Goal: Task Accomplishment & Management: Manage account settings

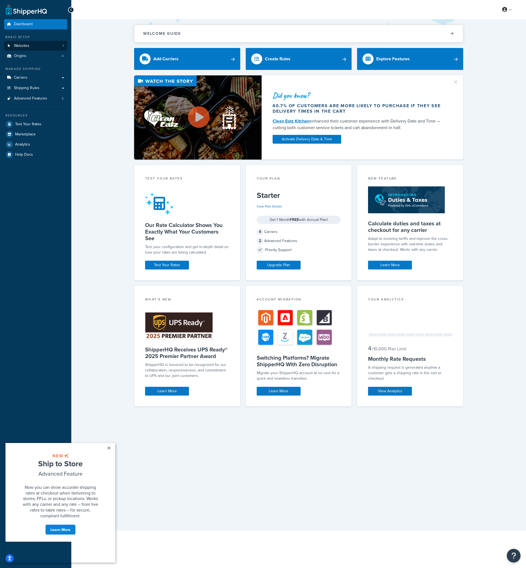
click at [42, 44] on link "Websites 1" at bounding box center [35, 46] width 63 height 10
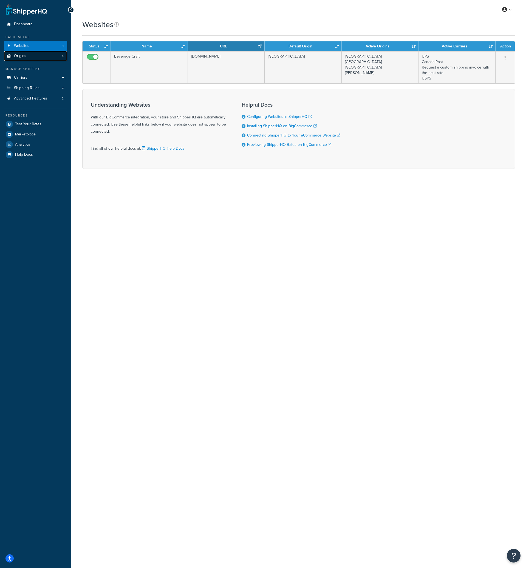
click at [39, 56] on link "Origins 4" at bounding box center [35, 56] width 63 height 10
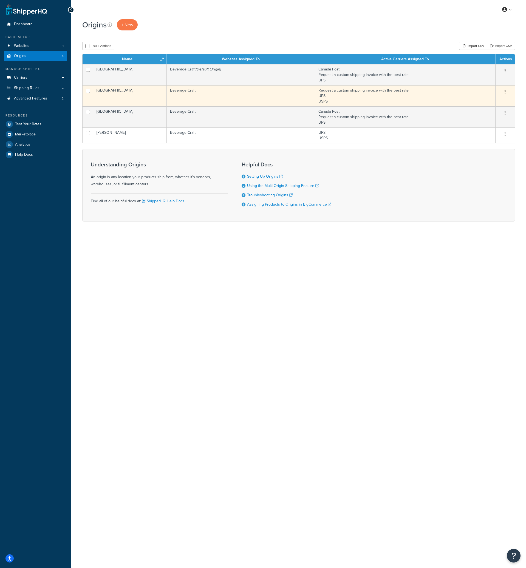
click at [504, 90] on button "button" at bounding box center [505, 92] width 8 height 9
click at [488, 101] on link "Edit" at bounding box center [486, 102] width 43 height 11
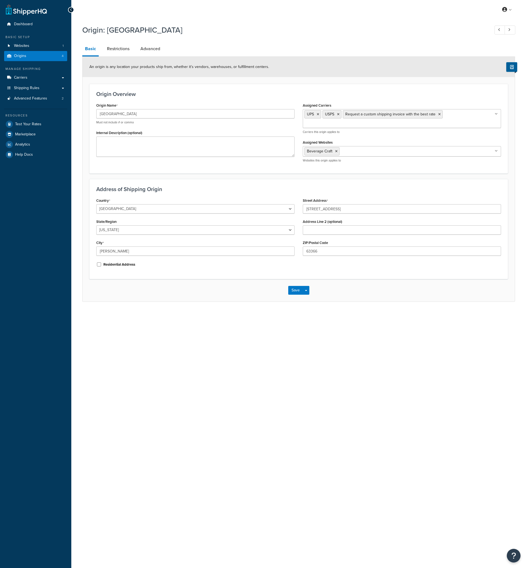
select select "25"
click at [109, 41] on div "Origin: USA Basic Restrictions Advanced An origin is any location your products…" at bounding box center [298, 162] width 433 height 280
click at [180, 85] on div "Origin Overview Origin Name USA Must not include # or comma Internal Descriptio…" at bounding box center [298, 129] width 418 height 90
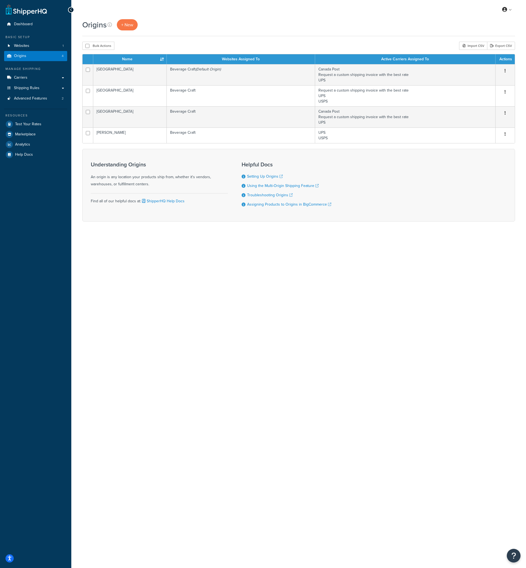
click at [203, 286] on div "My Profile Billing Global Settings Contact Us Logout Origins + New Bulk Actions…" at bounding box center [298, 284] width 455 height 568
click at [46, 79] on link "Carriers" at bounding box center [35, 78] width 63 height 10
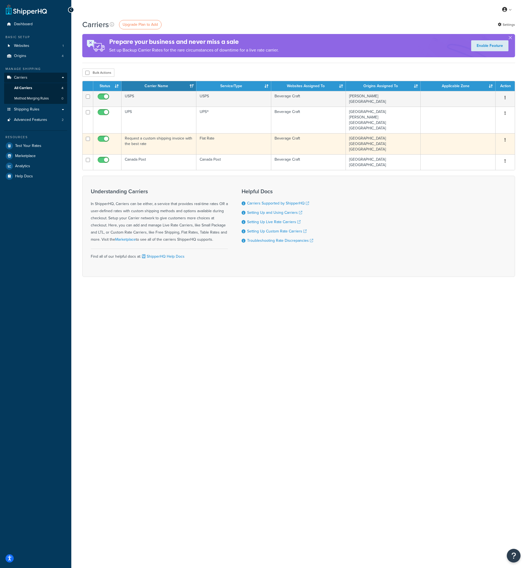
click at [505, 137] on button "button" at bounding box center [505, 140] width 8 height 9
click at [471, 150] on link "Edit" at bounding box center [482, 150] width 43 height 11
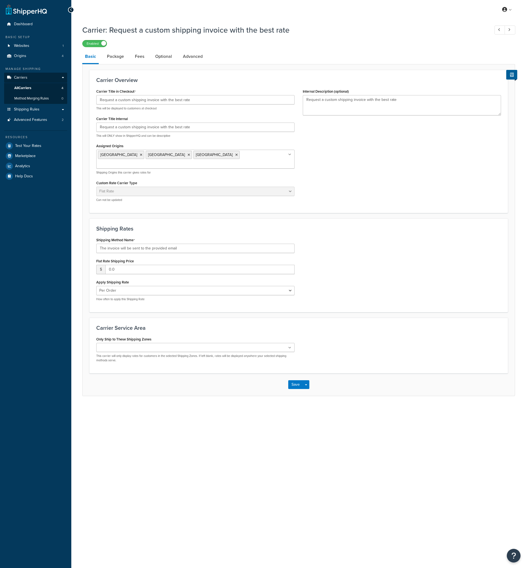
select select "flat"
click at [217, 122] on div "Carrier Title Internal Request a custom shipping invoice with the best rate Thi…" at bounding box center [195, 126] width 198 height 23
click at [222, 125] on input "Request a custom shipping invoice with the best rate" at bounding box center [195, 127] width 198 height 9
drag, startPoint x: 247, startPoint y: 128, endPoint x: 85, endPoint y: 128, distance: 162.1
click at [85, 128] on form "Carrier Overview Carrier Title in Checkout Request a custom shipping invoice wi…" at bounding box center [299, 233] width 432 height 326
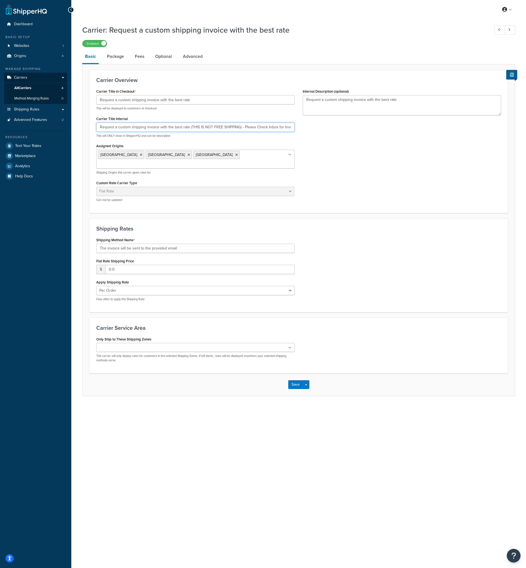
click at [147, 129] on input "Request a custom shipping invoice with the best rate (THIS IS NOT FREE SHIPPING…" at bounding box center [195, 127] width 198 height 9
click at [185, 126] on input "Request a custom shipping invoice with the best rate (THIS IS NOT FREE SHIPPING…" at bounding box center [195, 127] width 198 height 9
drag, startPoint x: 185, startPoint y: 126, endPoint x: 151, endPoint y: 125, distance: 34.6
click at [151, 125] on input "Request a custom shipping invoice with the best rate (THIS IS NOT FREE SHIPPING…" at bounding box center [195, 127] width 198 height 9
paste input "Shipping Invoice (Not Free) – Sent to Inbox"
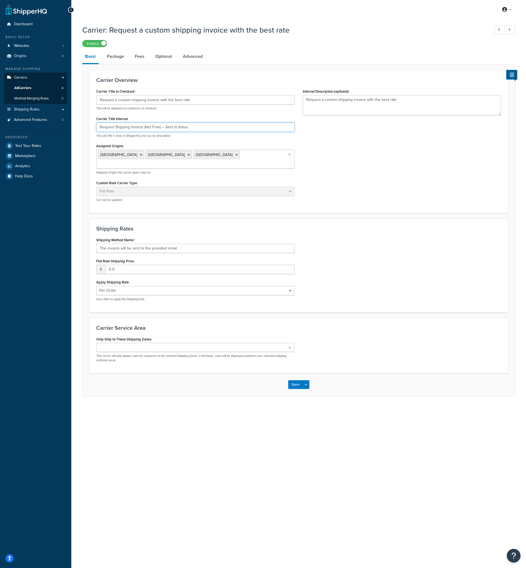
click at [154, 129] on input "Request Shipping Invoice (Not Free) – Sent to Inbox" at bounding box center [195, 127] width 198 height 9
click at [156, 128] on input "Request Shipping Invoice (Not Free) – Sent to Inbox" at bounding box center [195, 127] width 198 height 9
drag, startPoint x: 156, startPoint y: 128, endPoint x: 148, endPoint y: 126, distance: 8.8
click at [148, 126] on input "Request Shipping Invoice (Not Free) – Sent to Inbox" at bounding box center [195, 127] width 198 height 9
click at [230, 129] on input "Request Shipping Invoice (NOT FREE) – Sent to Inbox" at bounding box center [195, 127] width 198 height 9
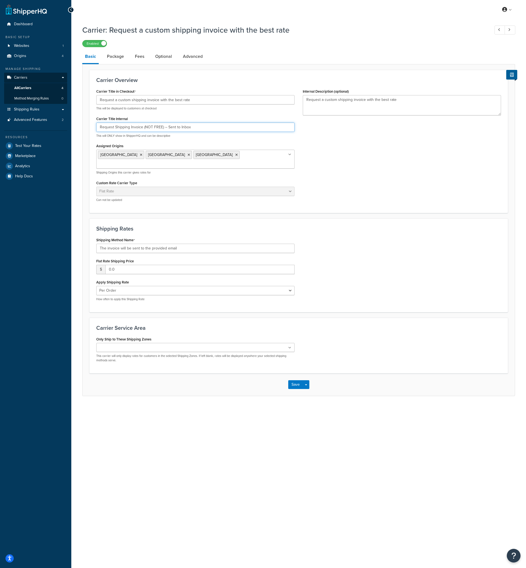
click at [146, 128] on input "Request Shipping Invoice (NOT FREE) – Sent to Inbox" at bounding box center [195, 127] width 198 height 9
click at [259, 125] on input "Request Shipping Invoice (THIS IS NOT FREE SHIPPING) – Sent to Inbox" at bounding box center [195, 127] width 198 height 9
click at [198, 127] on input "Request Shipping Invoice (THIS IS NOT FREE SHIPPING) – Sent to Inbox" at bounding box center [195, 127] width 198 height 9
click at [216, 128] on input "Request Shipping Invoice (THIS IS NOT FREE SHIPPING) – Sent to Inbox" at bounding box center [195, 127] width 198 height 9
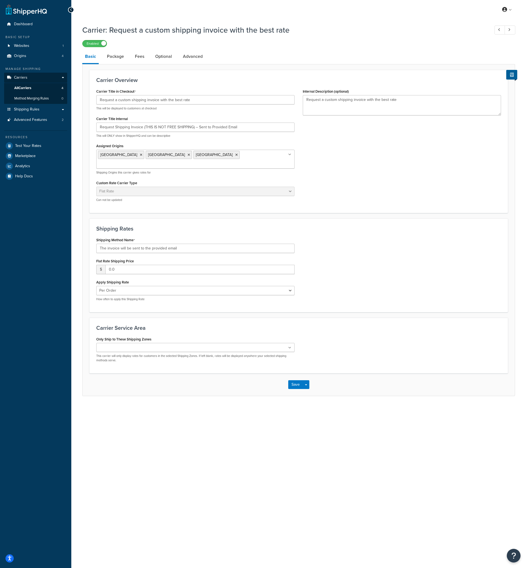
click at [345, 136] on div "Carrier Title in Checkout Request a custom shipping invoice with the best rate …" at bounding box center [298, 146] width 413 height 119
drag, startPoint x: 194, startPoint y: 126, endPoint x: 144, endPoint y: 128, distance: 50.2
click at [144, 128] on input "Request Shipping Invoice (THIS IS NOT FREE SHIPPING) – Sent to Provided Email" at bounding box center [195, 127] width 198 height 9
click at [236, 126] on input "Request Shipping Invoice – Sent to Provided Email" at bounding box center [195, 127] width 198 height 9
paste input "(THIS IS NOT FREE SHIPPING)"
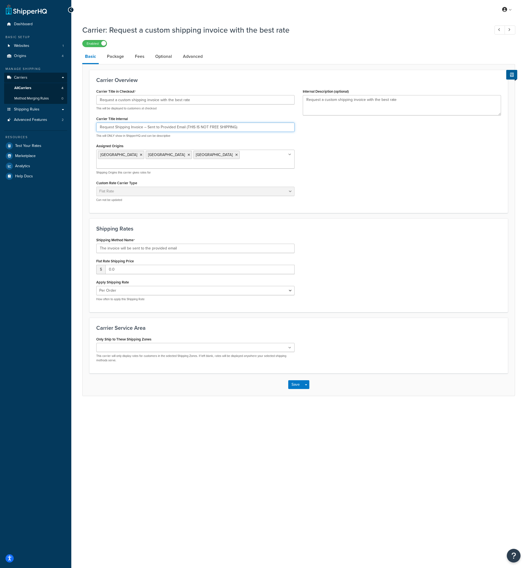
click at [147, 127] on input "Request Shipping Invoice – Sent to Provided Email (THIS IS NOT FREE SHIPPING)" at bounding box center [195, 127] width 198 height 9
drag, startPoint x: 147, startPoint y: 127, endPoint x: 139, endPoint y: 128, distance: 7.8
click at [139, 128] on input "Request Shipping Invoice – Sent to Provided Email (THIS IS NOT FREE SHIPPING)" at bounding box center [195, 127] width 198 height 9
click at [148, 128] on input "Request Shipping Invoice – Sent to Provided Email (THIS IS NOT FREE SHIPPING)" at bounding box center [195, 127] width 198 height 9
click at [187, 126] on input "Request Shipping Invoice – Sent to Provided Email (THIS IS NOT FREE SHIPPING)" at bounding box center [195, 127] width 198 height 9
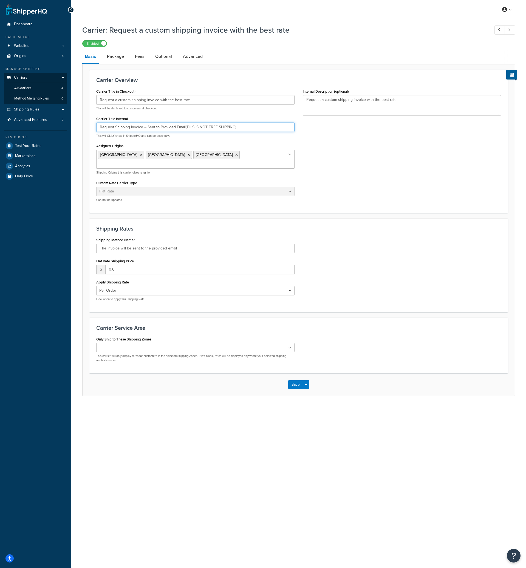
paste input "–"
click at [255, 129] on input "Request Shipping Invoice – Sent to Provided Email – (THIS IS NOT FREE SHIPPING)" at bounding box center [195, 127] width 198 height 9
click at [193, 130] on input "Request Shipping Invoice – Sent to Provided Email – (THIS IS NOT FREE SHIPPING" at bounding box center [195, 127] width 198 height 9
type input "Request Shipping Invoice – Sent to Provided Email – THIS IS NOT FREE SHIPPING"
click at [393, 166] on div "Carrier Title in Checkout Request a custom shipping invoice with the best rate …" at bounding box center [298, 146] width 413 height 119
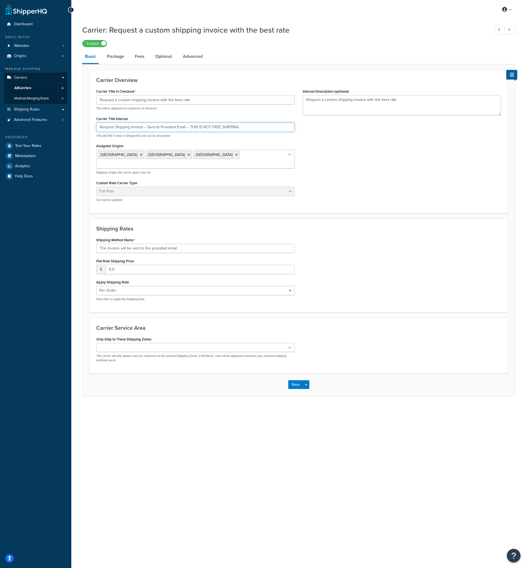
click at [251, 128] on input "Request Shipping Invoice – Sent to Provided Email – THIS IS NOT FREE SHIPPING" at bounding box center [195, 127] width 198 height 9
click at [199, 102] on input "Request a custom shipping invoice with the best rate" at bounding box center [195, 99] width 198 height 9
paste input "Shipping Invoice – Sent to Provided Email – THIS IS NOT FREE SHIPPING"
type input "Request Shipping Invoice – Sent to Provided Email – THIS IS NOT FREE SHIPPING"
click at [378, 103] on textarea "Request a custom shipping invoice with the best rate" at bounding box center [402, 105] width 198 height 20
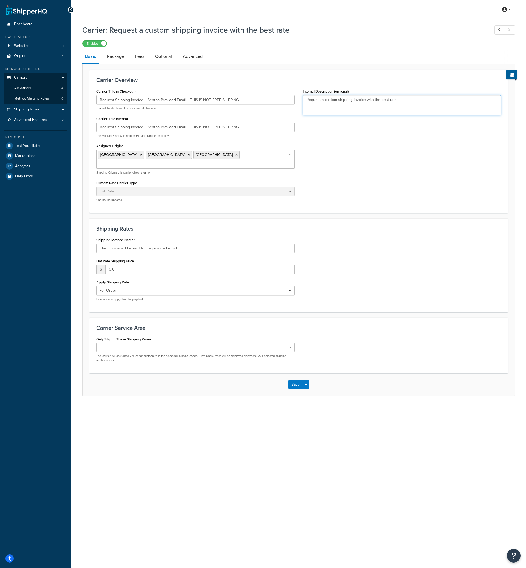
drag, startPoint x: 403, startPoint y: 104, endPoint x: 234, endPoint y: 113, distance: 169.1
click at [234, 113] on div "Carrier Title in Checkout Request Shipping Invoice – Sent to Provided Email – T…" at bounding box center [298, 146] width 413 height 119
paste textarea "Shipping Invoice – Sent to Provided Email – THIS IS NOT FREE SHIPPING"
type textarea "Request Shipping Invoice – Sent to Provided Email – THIS IS NOT FREE SHIPPING"
click at [297, 380] on button "Save" at bounding box center [295, 384] width 15 height 9
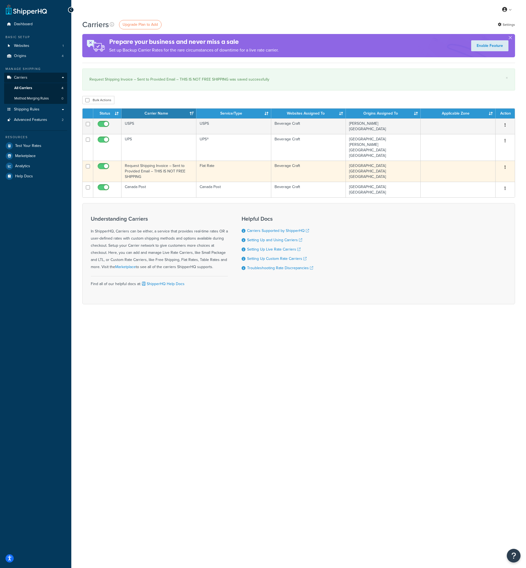
click at [506, 167] on button "button" at bounding box center [505, 167] width 8 height 9
click at [488, 175] on link "Edit" at bounding box center [482, 178] width 43 height 11
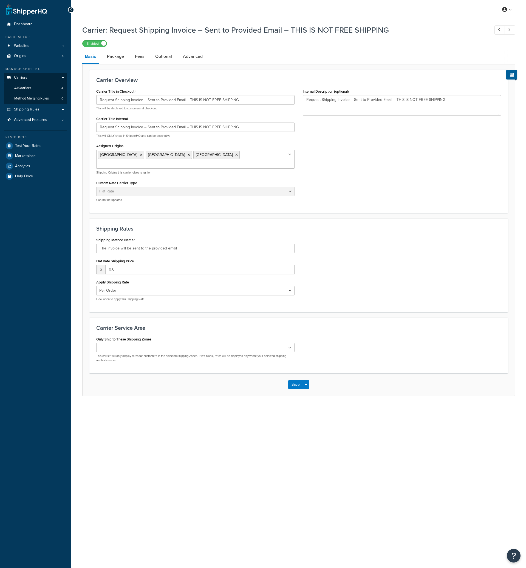
select select "flat"
drag, startPoint x: 189, startPoint y: 128, endPoint x: 265, endPoint y: 133, distance: 75.9
click at [265, 133] on div "Request Shipping Invoice – Sent to Provided Email – THIS IS NOT FREE SHIPPING T…" at bounding box center [195, 130] width 198 height 15
type input "Request Shipping Invoice – Sent to Provided Email"
click at [194, 244] on input "The invoice will be sent to the provided email" at bounding box center [195, 248] width 198 height 9
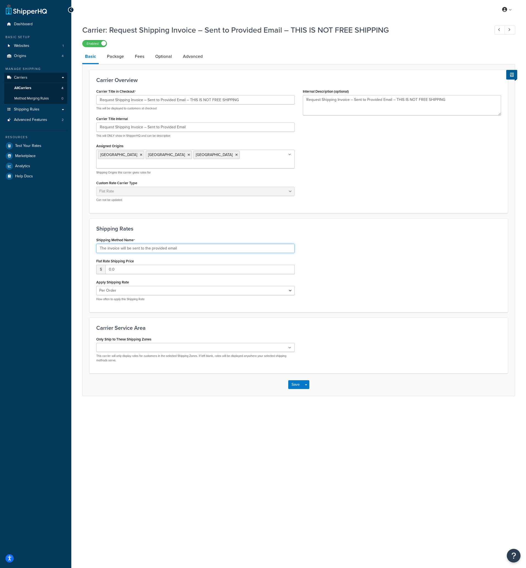
paste input "HIS IS NOT FREE SHIPPING"
type input "THIS IS NOT FREE SHIPPING"
drag, startPoint x: 185, startPoint y: 101, endPoint x: 286, endPoint y: 101, distance: 101.5
click at [286, 101] on input "Request Shipping Invoice – Sent to Provided Email – THIS IS NOT FREE SHIPPING" at bounding box center [195, 99] width 198 height 9
type input "Request Shipping Invoice – Sent to Provided Email"
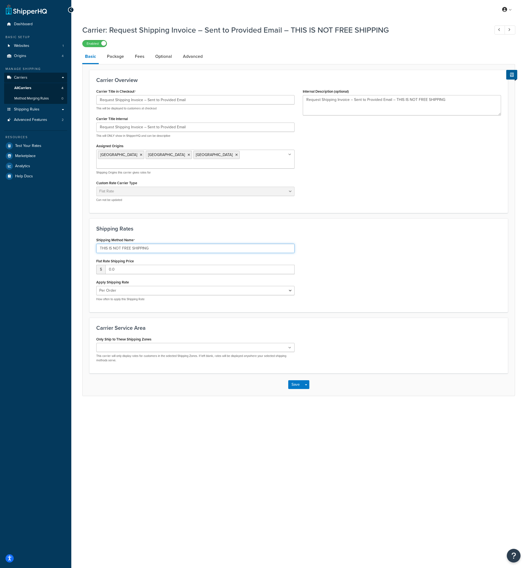
click at [179, 244] on input "THIS IS NOT FREE SHIPPING" at bounding box center [195, 248] width 198 height 9
click at [291, 380] on button "Save" at bounding box center [295, 384] width 15 height 9
